Goal: Information Seeking & Learning: Learn about a topic

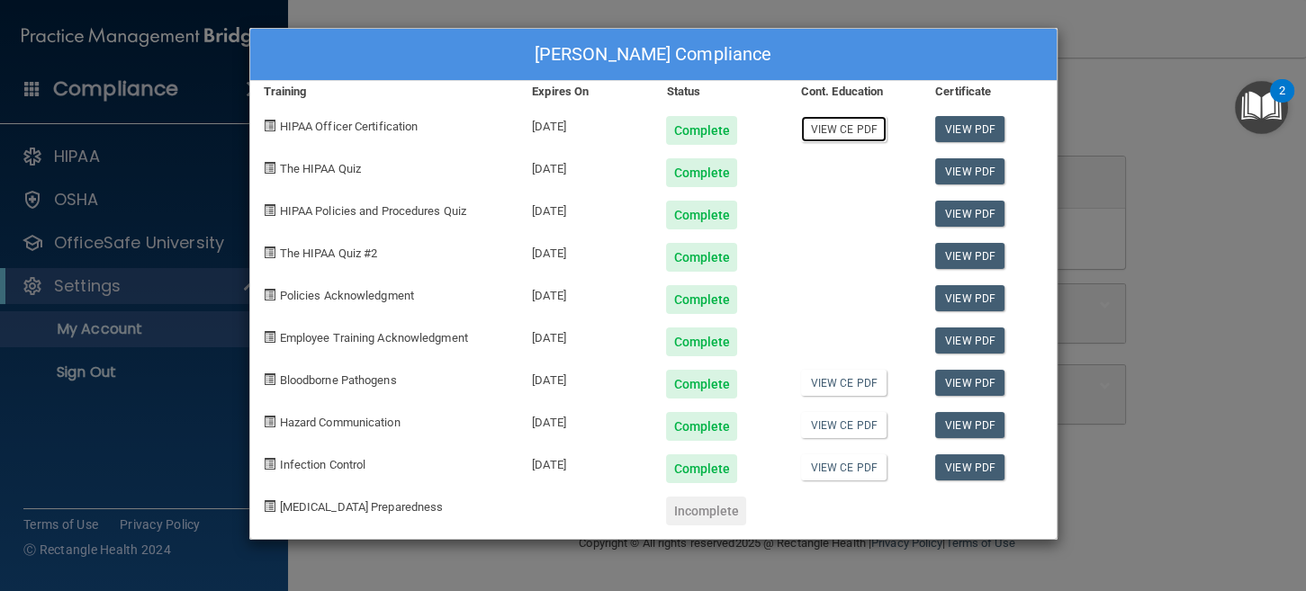
click at [838, 133] on link "View CE PDF" at bounding box center [843, 129] width 85 height 26
click at [983, 138] on link "View PDF" at bounding box center [969, 129] width 69 height 26
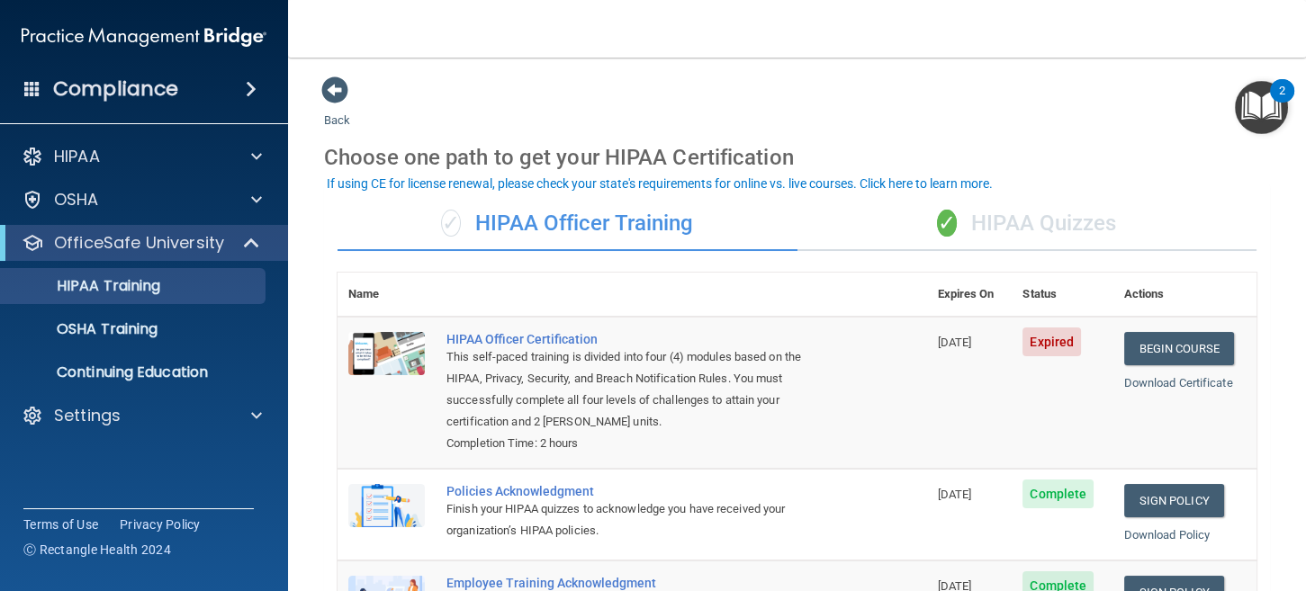
click at [988, 204] on div "✓ HIPAA Quizzes" at bounding box center [1027, 224] width 460 height 54
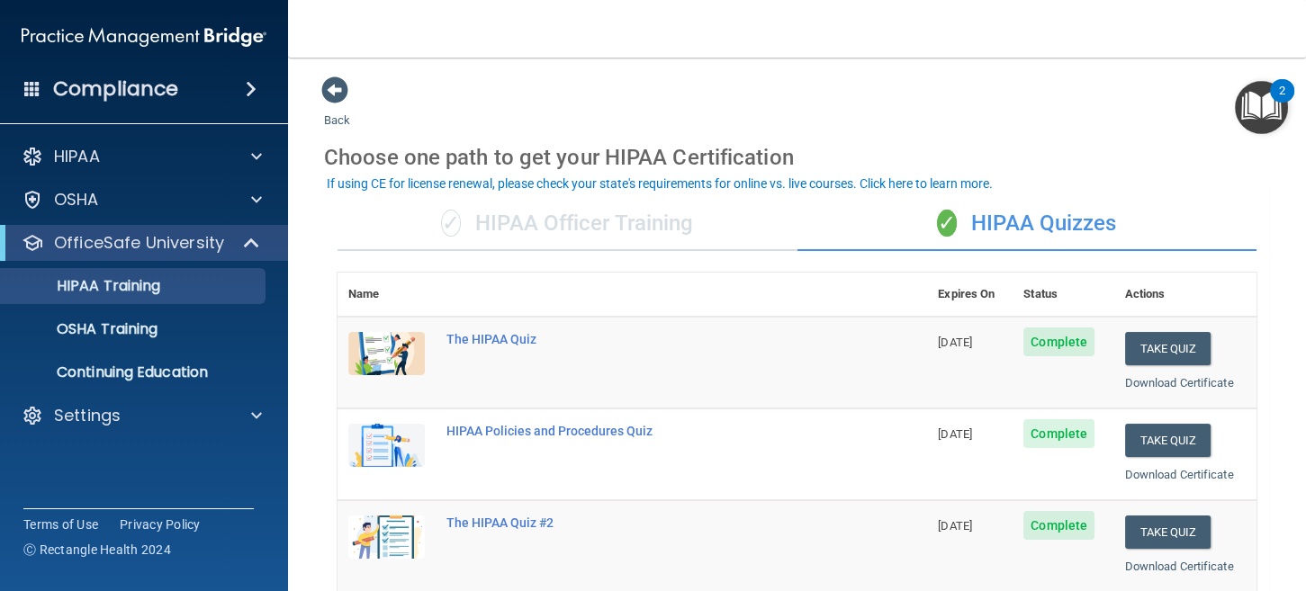
click at [726, 238] on div "✓ HIPAA Officer Training" at bounding box center [567, 224] width 460 height 54
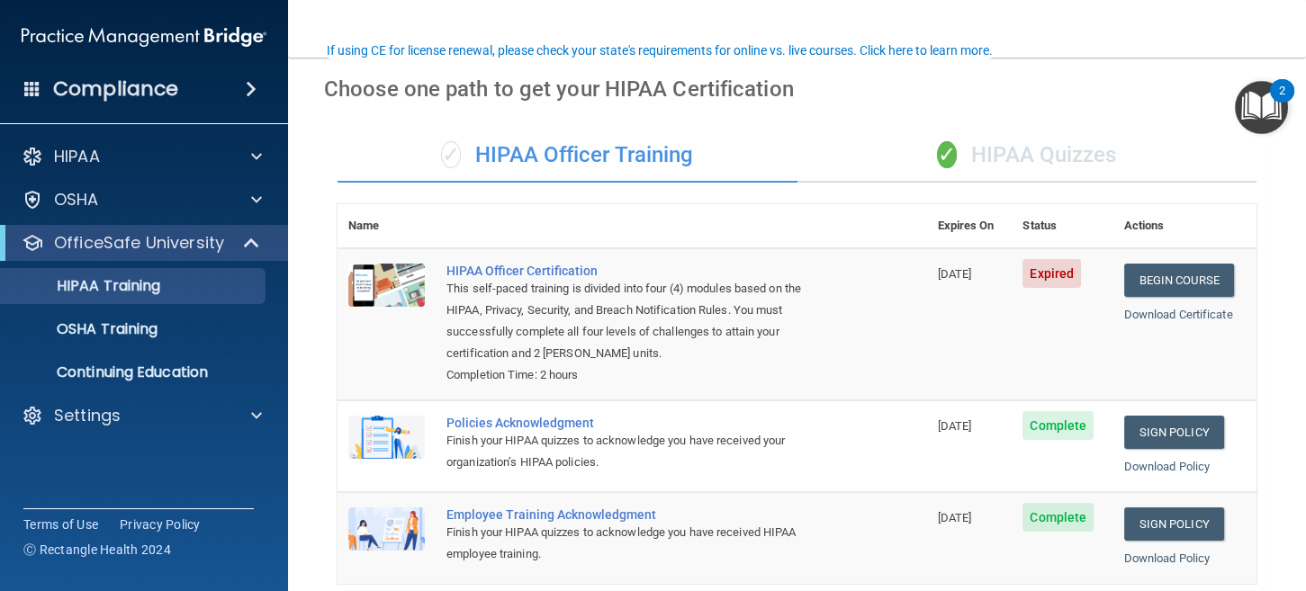
scroll to position [180, 0]
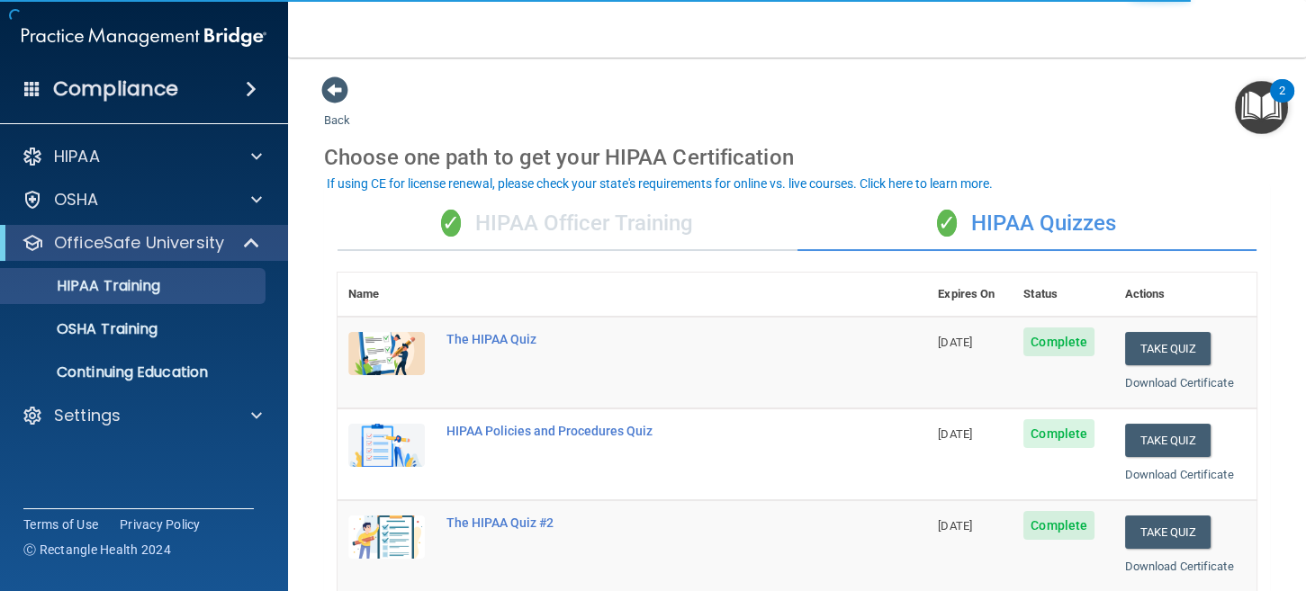
click at [457, 219] on span "✓" at bounding box center [451, 223] width 20 height 27
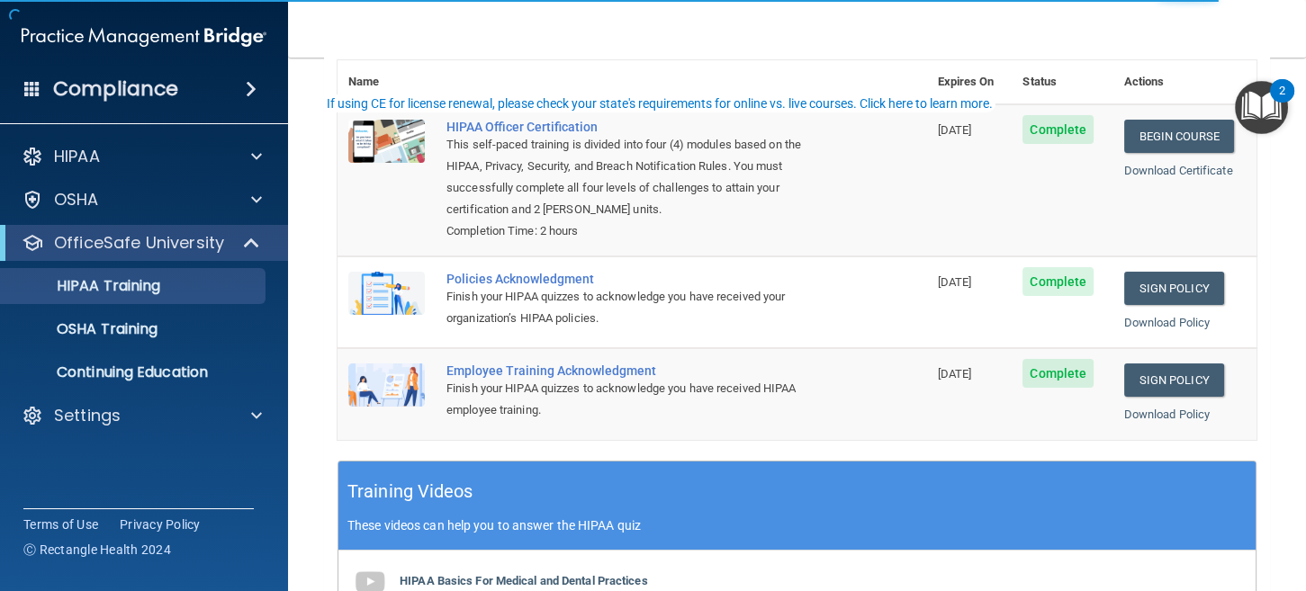
scroll to position [269, 0]
